Goal: Information Seeking & Learning: Get advice/opinions

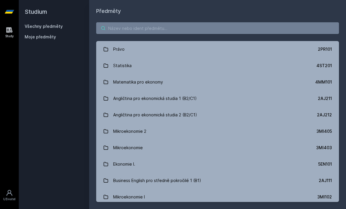
click at [279, 30] on input "search" at bounding box center [217, 28] width 243 height 12
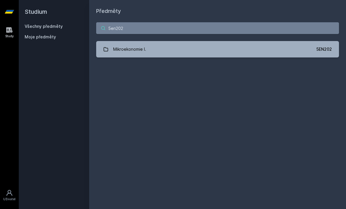
type input "5en202"
click at [188, 48] on link "Mikroekonomie I. 5EN202" at bounding box center [217, 49] width 243 height 16
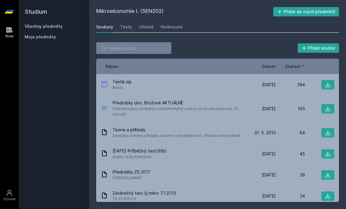
click at [146, 26] on div "Učitelé" at bounding box center [146, 27] width 15 height 6
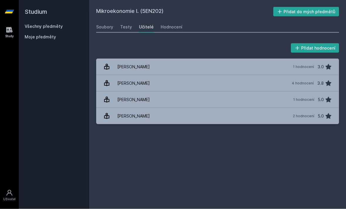
scroll to position [19, 0]
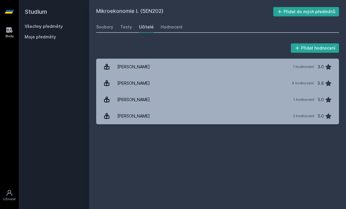
click at [285, 75] on link "Máslo [PERSON_NAME] 4 hodnocení 3.8" at bounding box center [217, 83] width 243 height 16
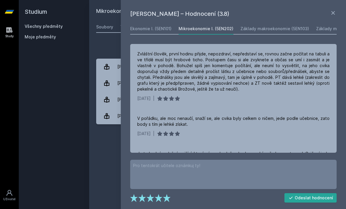
click at [332, 13] on icon at bounding box center [333, 12] width 7 height 7
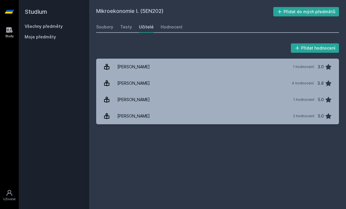
click at [282, 59] on link "[PERSON_NAME] 1 hodnocení 3.0" at bounding box center [217, 67] width 243 height 16
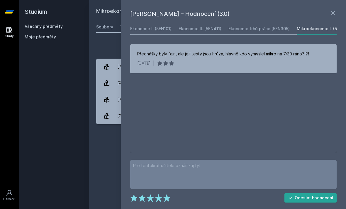
click at [332, 14] on icon at bounding box center [334, 13] width 4 height 4
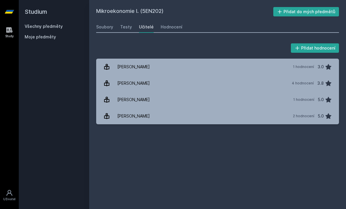
click at [304, 114] on div "2 hodnocení" at bounding box center [303, 116] width 21 height 5
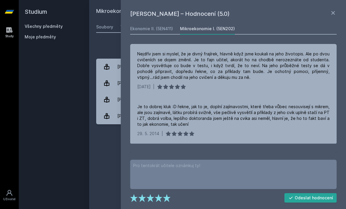
click at [332, 16] on icon at bounding box center [333, 12] width 7 height 7
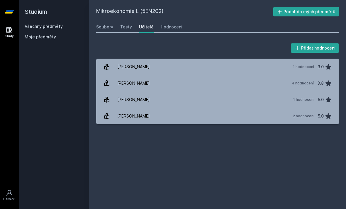
click at [301, 94] on div "1 hodnocení 5.0" at bounding box center [311, 100] width 42 height 12
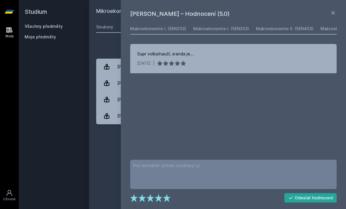
click at [334, 13] on icon at bounding box center [333, 12] width 7 height 7
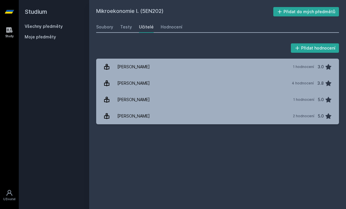
click at [175, 29] on div "Hodnocení" at bounding box center [172, 27] width 22 height 6
